Goal: Find specific page/section: Find specific page/section

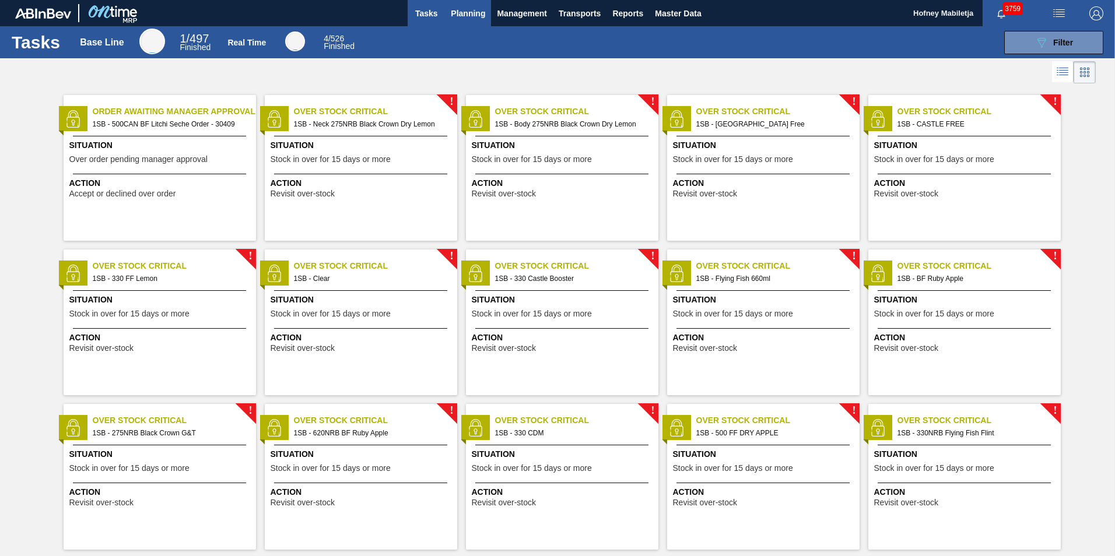
click at [475, 16] on span "Planning" at bounding box center [468, 13] width 34 height 14
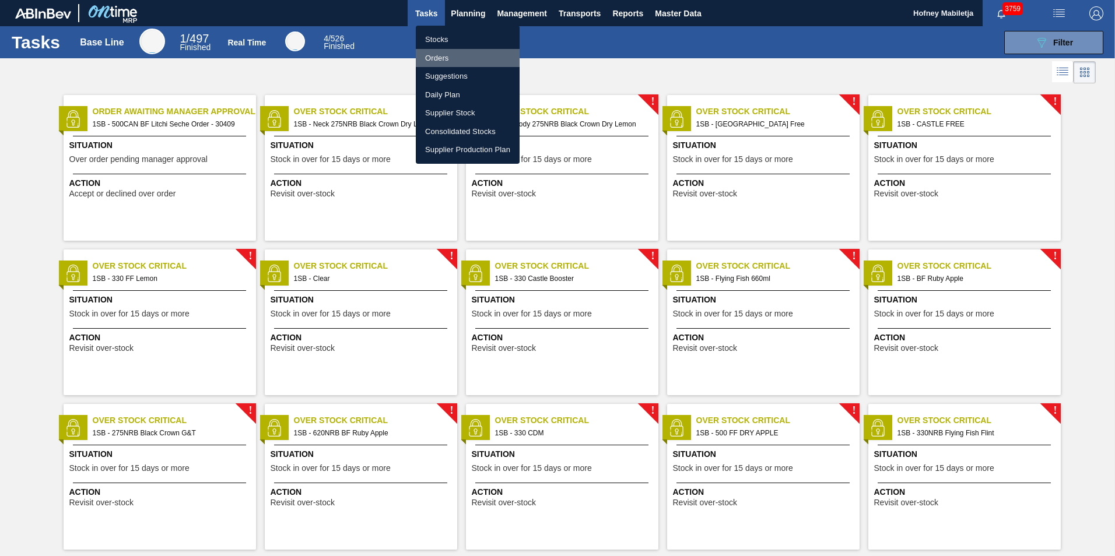
click at [438, 61] on li "Orders" at bounding box center [468, 58] width 104 height 19
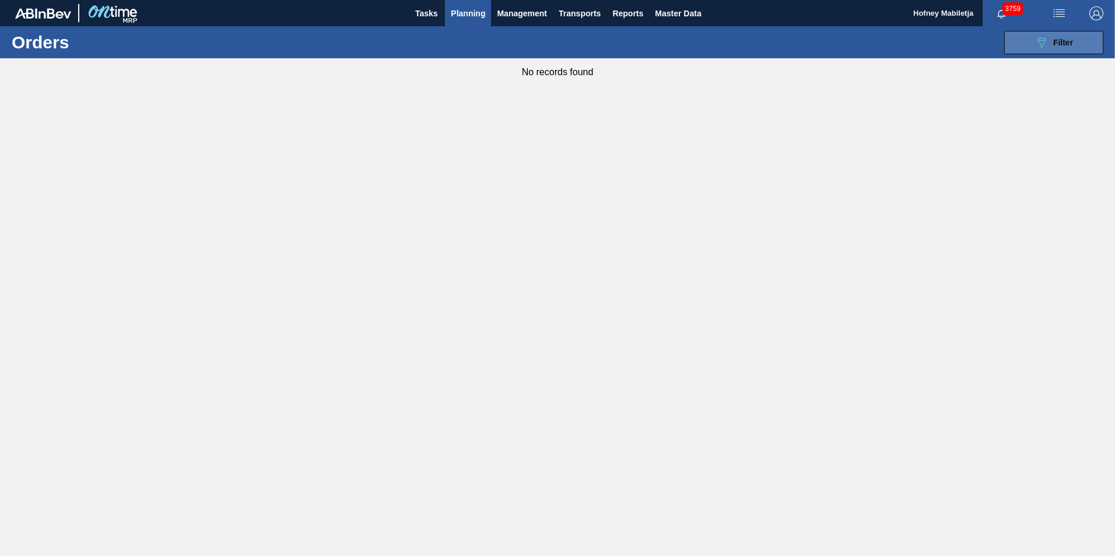
click at [1067, 39] on span "Filter" at bounding box center [1063, 42] width 20 height 9
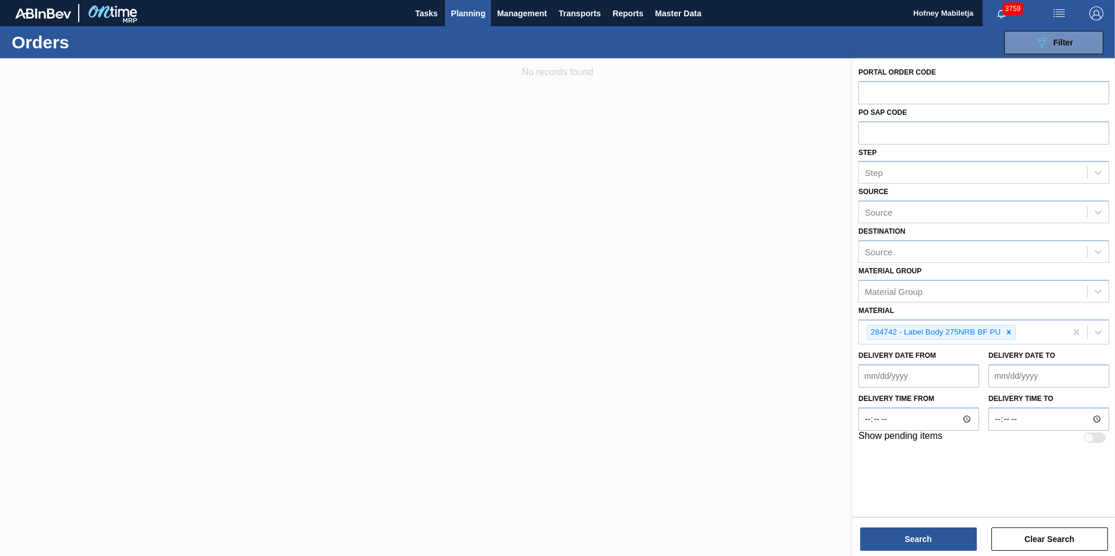
click at [469, 14] on span "Planning" at bounding box center [468, 13] width 34 height 14
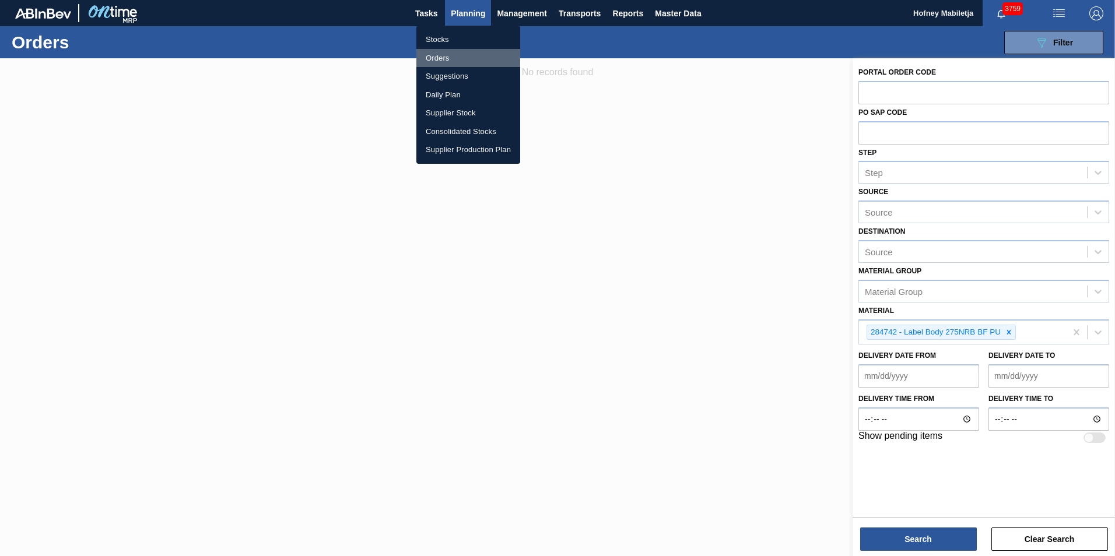
click at [443, 59] on li "Orders" at bounding box center [468, 58] width 104 height 19
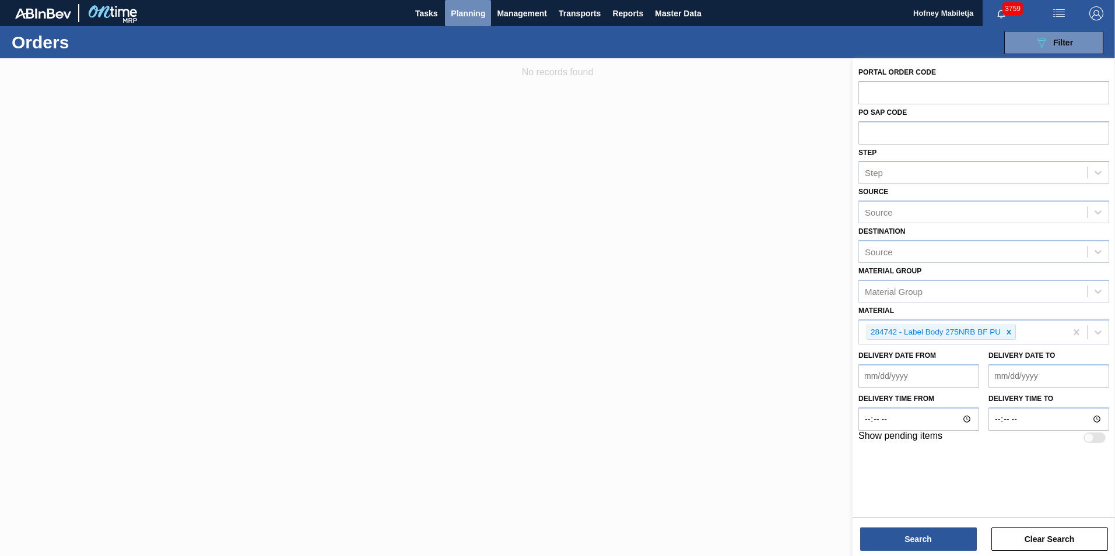
click at [461, 12] on span "Planning" at bounding box center [468, 13] width 34 height 14
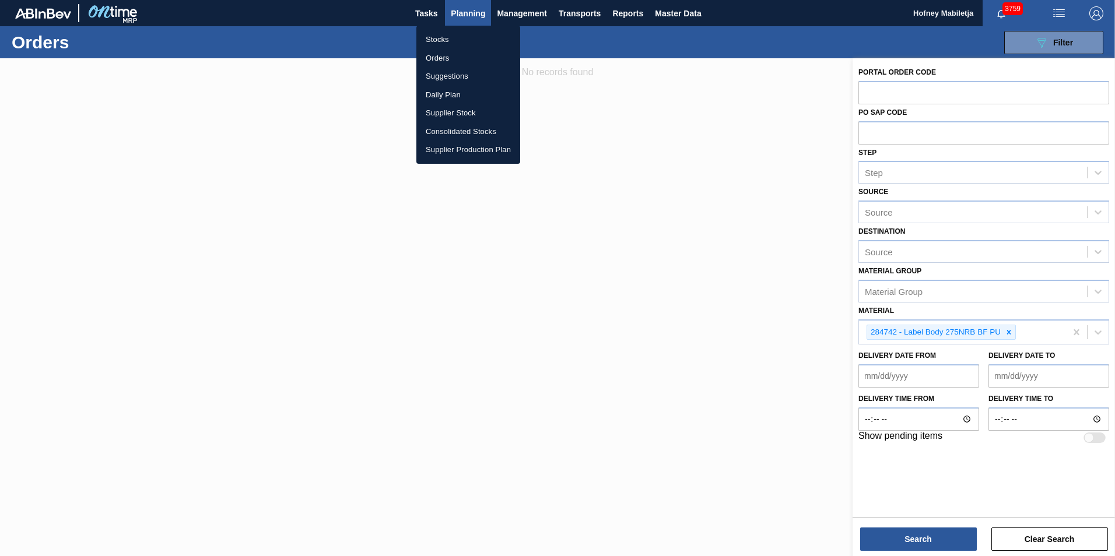
click at [436, 39] on li "Stocks" at bounding box center [468, 39] width 104 height 19
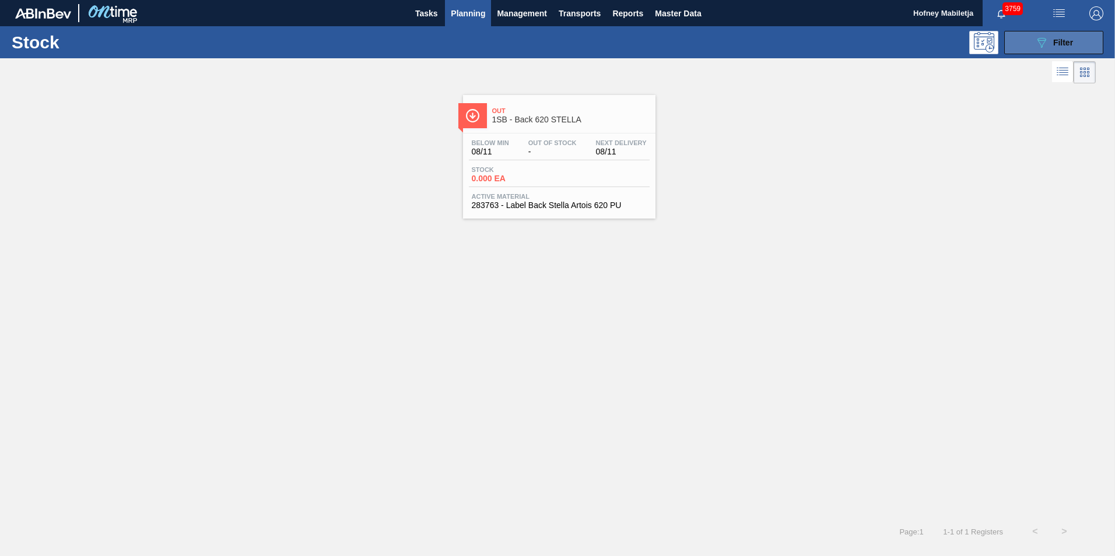
click at [1063, 43] on span "Filter" at bounding box center [1063, 42] width 20 height 9
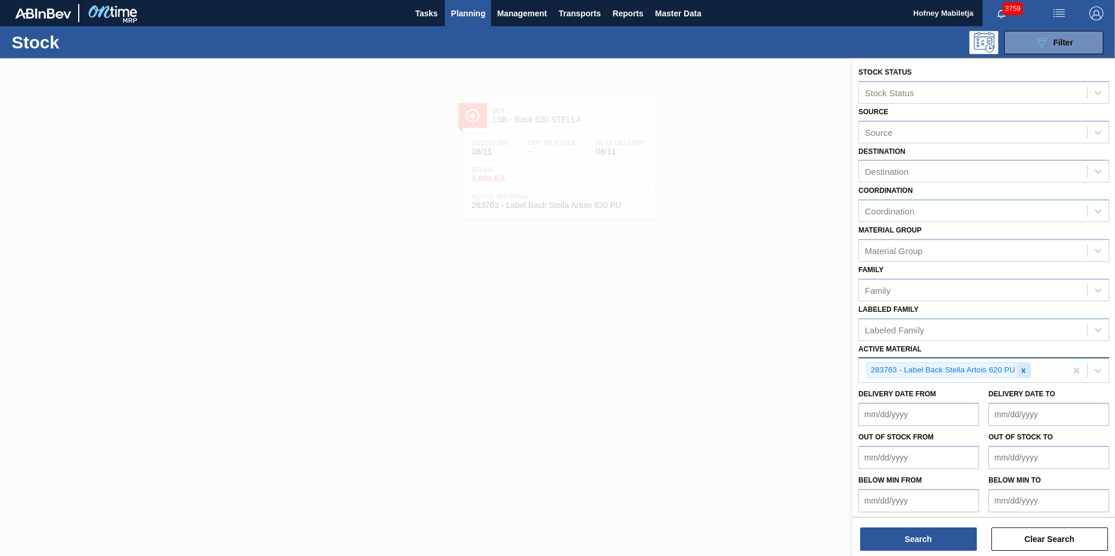
click at [1024, 370] on icon at bounding box center [1023, 371] width 4 height 4
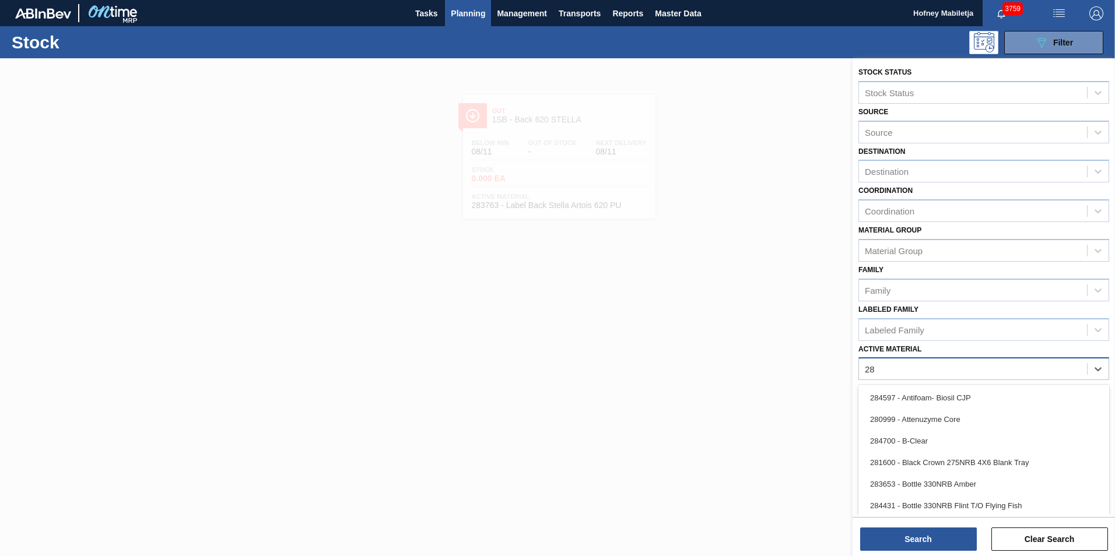
type Material "2"
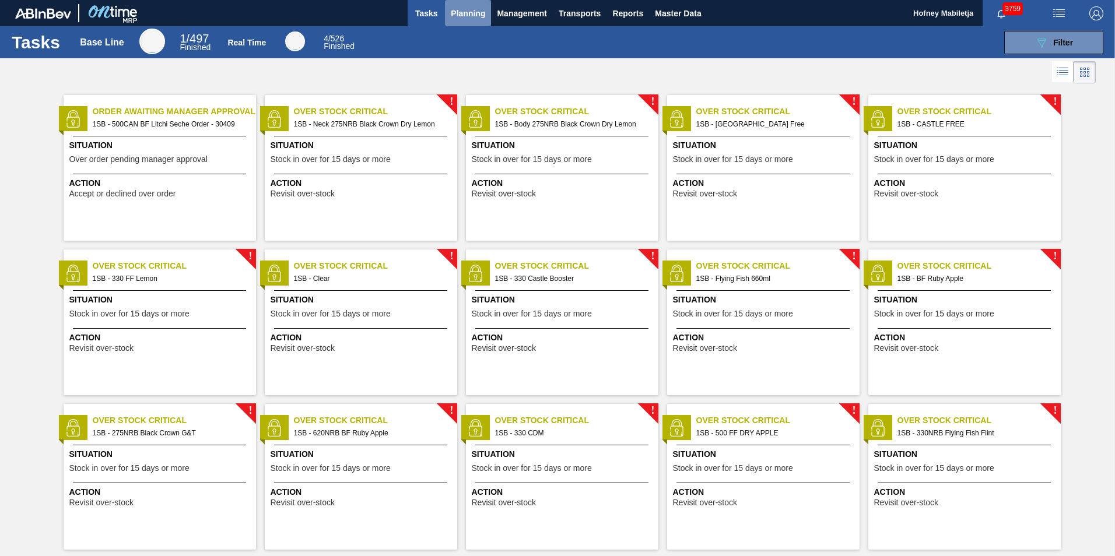
click at [466, 17] on span "Planning" at bounding box center [468, 13] width 34 height 14
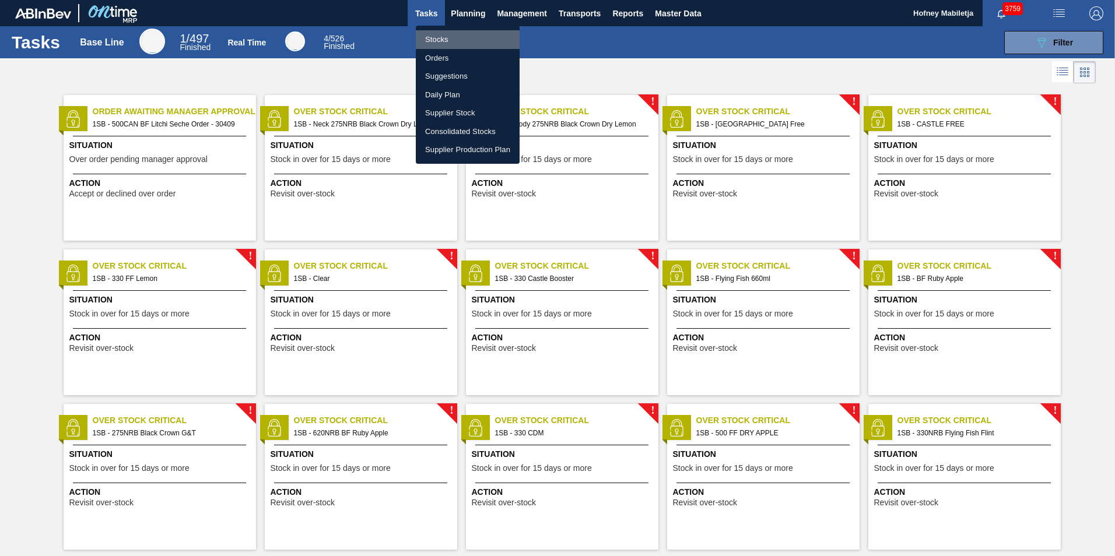
click at [438, 40] on li "Stocks" at bounding box center [468, 39] width 104 height 19
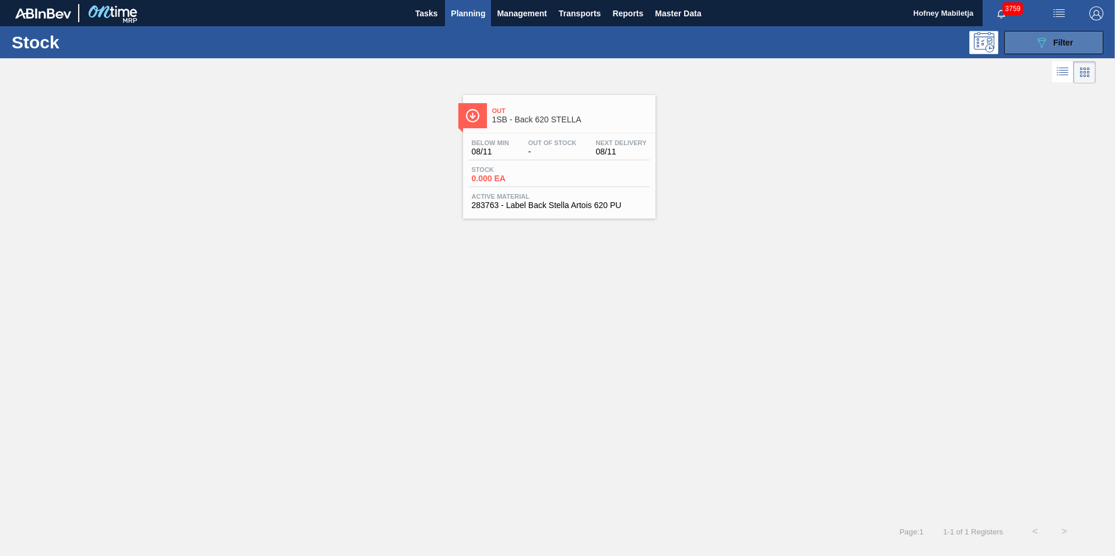
click at [1059, 36] on div "089F7B8B-B2A5-4AFE-B5C0-19BA573D28AC Filter" at bounding box center [1054, 43] width 38 height 14
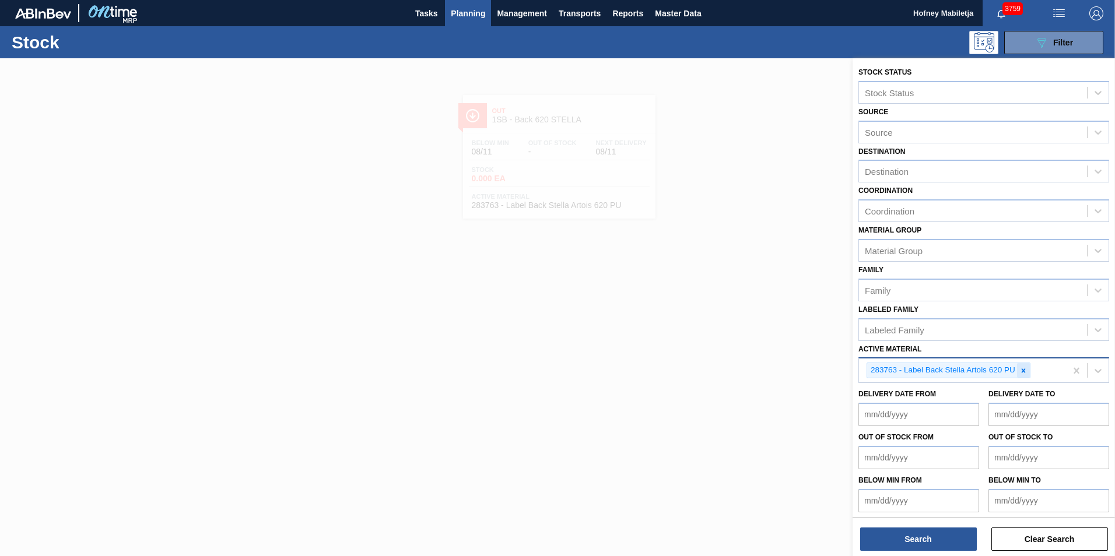
click at [1024, 373] on icon at bounding box center [1023, 371] width 8 height 8
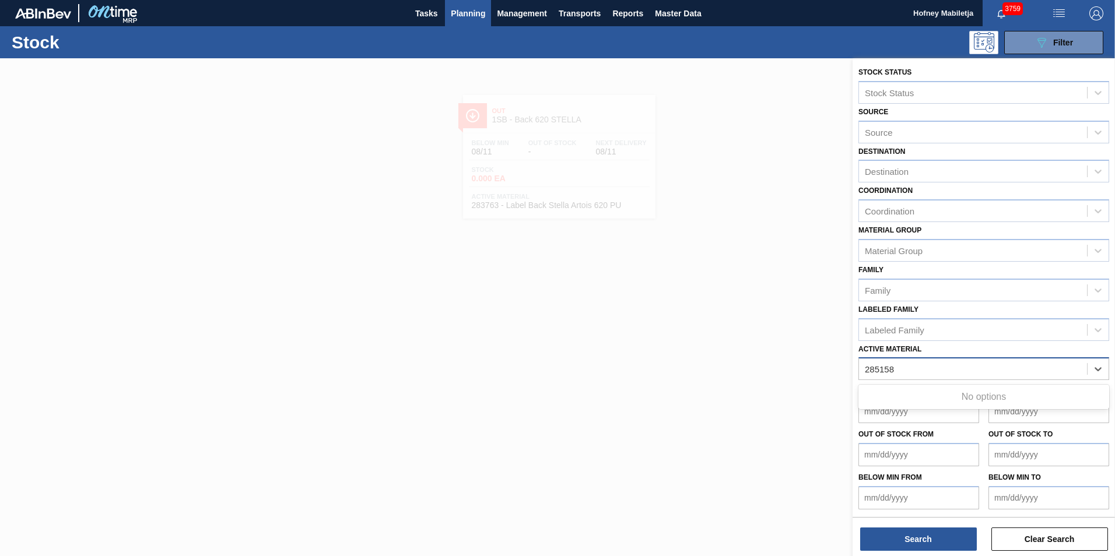
type Material "285158"
